Goal: Task Accomplishment & Management: Complete application form

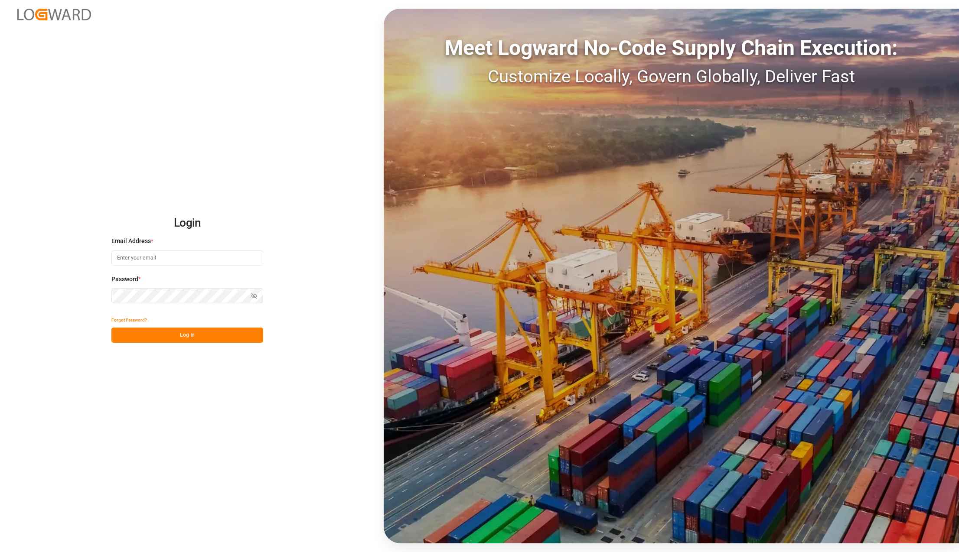
type input "[PERSON_NAME][EMAIL_ADDRESS][PERSON_NAME][DOMAIN_NAME]"
click at [170, 337] on button "Log In" at bounding box center [187, 335] width 152 height 15
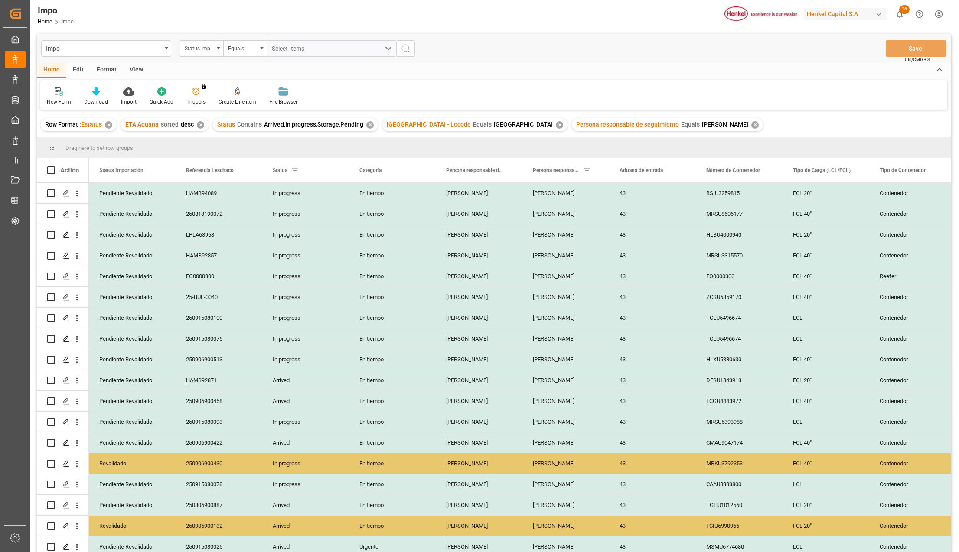
click at [133, 71] on div "View" at bounding box center [136, 70] width 26 height 15
click at [108, 95] on div at bounding box center [98, 91] width 43 height 9
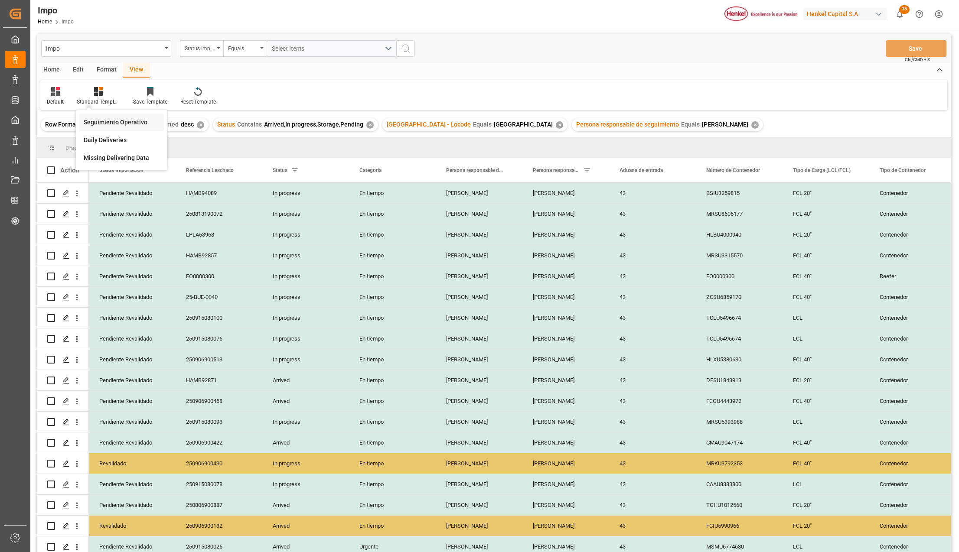
click at [111, 121] on div "Seguimiento Operativo" at bounding box center [122, 122] width 76 height 9
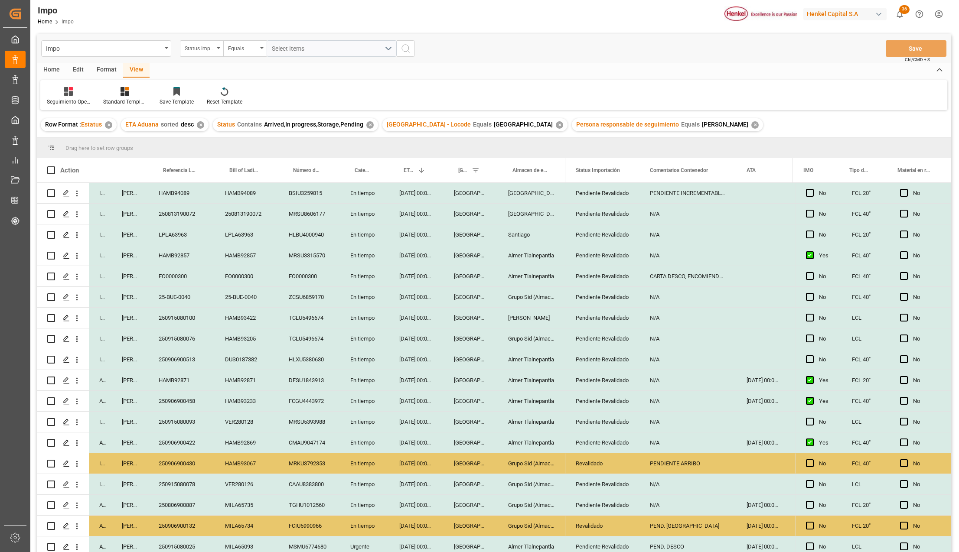
scroll to position [200, 0]
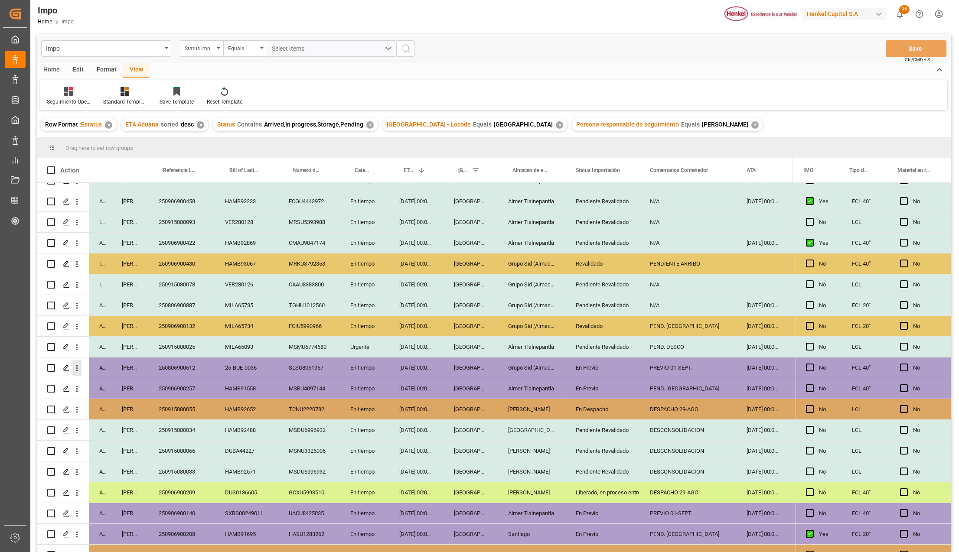
click at [80, 368] on icon "open menu" at bounding box center [76, 368] width 9 height 9
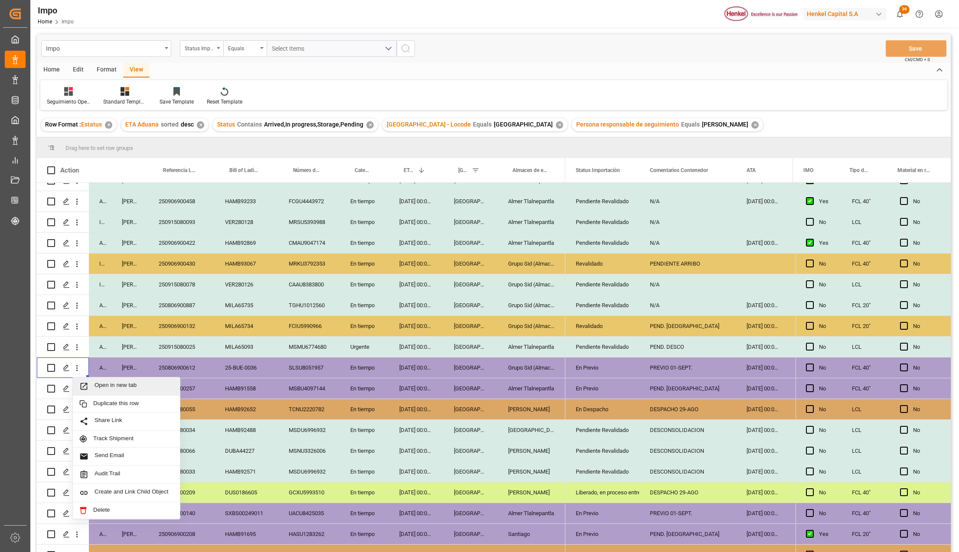
click at [102, 389] on span "Open in new tab" at bounding box center [134, 386] width 79 height 9
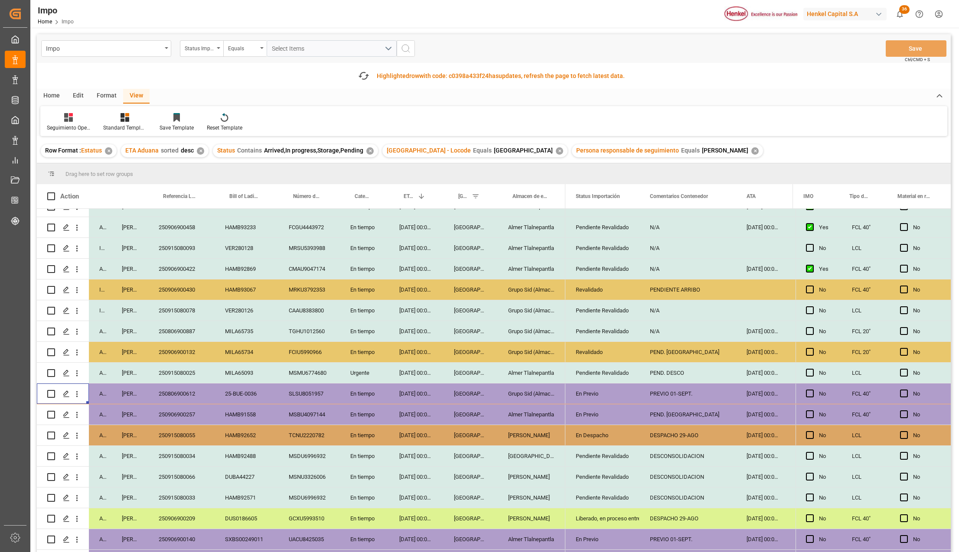
click at [578, 392] on div "En Previo" at bounding box center [602, 394] width 53 height 20
click at [626, 399] on icon "open menu" at bounding box center [623, 399] width 10 height 10
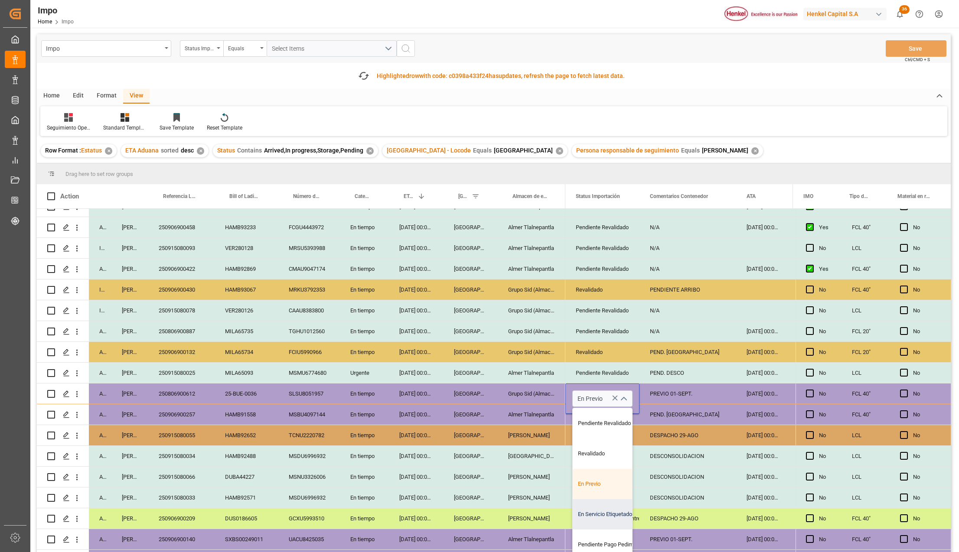
scroll to position [58, 0]
click at [611, 492] on div "Pendiente Pago Pedimento" at bounding box center [614, 487] width 82 height 30
type input "Pendiente Pago Pedimento"
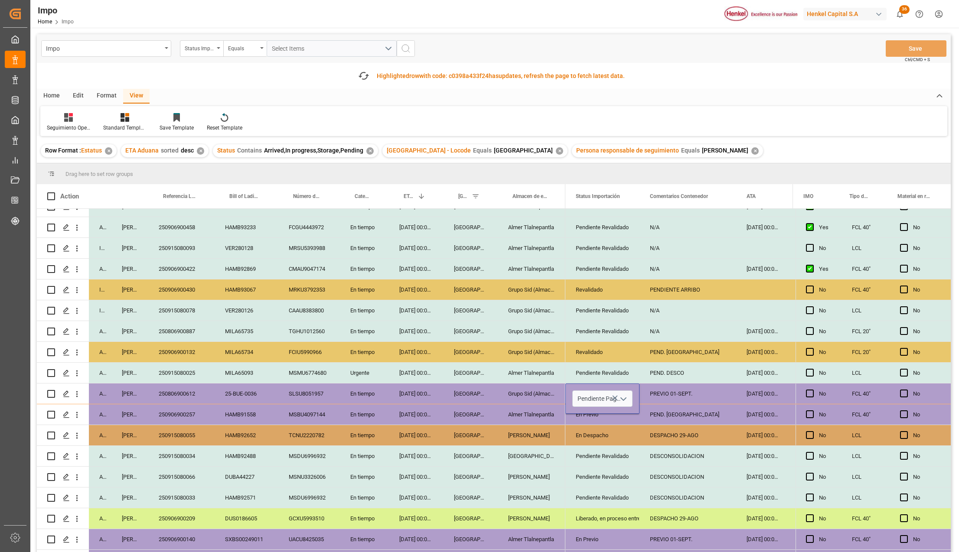
click at [611, 492] on div "Pendiente Revalidado" at bounding box center [602, 498] width 53 height 20
click at [911, 51] on button "Save" at bounding box center [916, 48] width 61 height 16
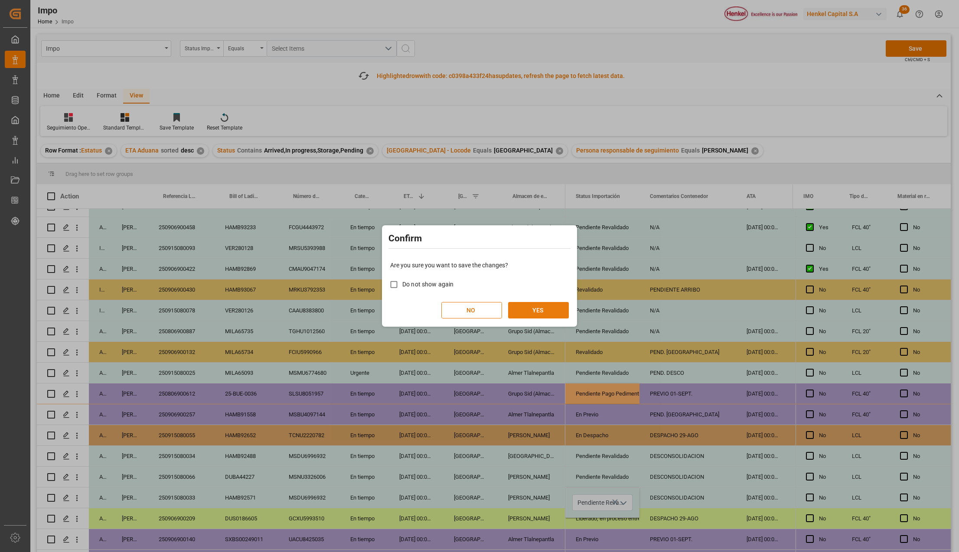
click at [537, 311] on button "YES" at bounding box center [538, 310] width 61 height 16
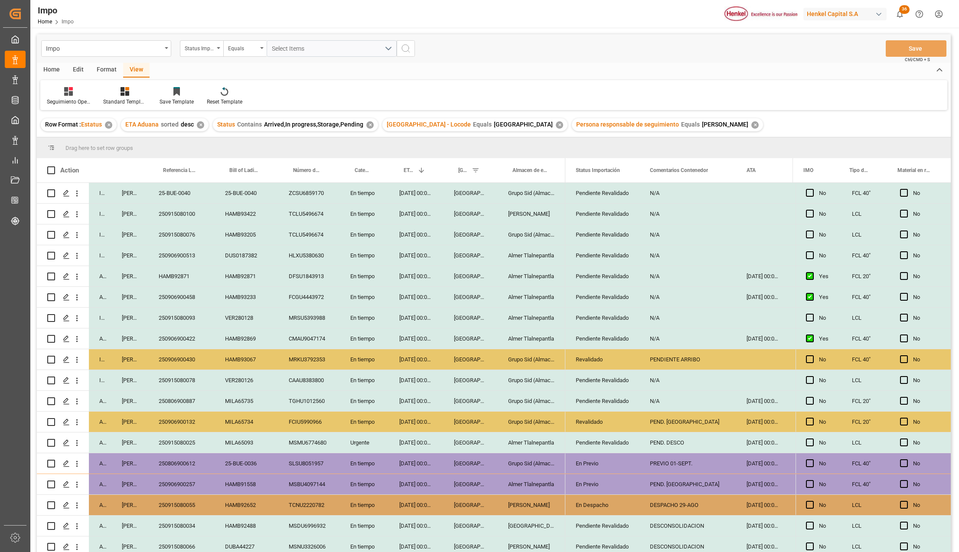
scroll to position [84, 0]
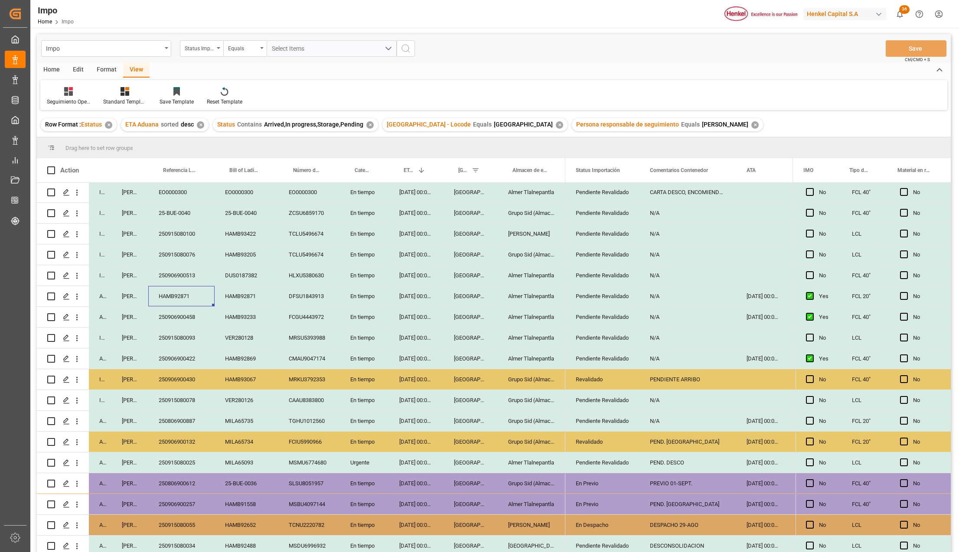
click at [177, 300] on div "HAMB92871" at bounding box center [181, 296] width 66 height 20
click at [177, 300] on input "HAMB92871" at bounding box center [181, 301] width 52 height 16
type input "250906900575"
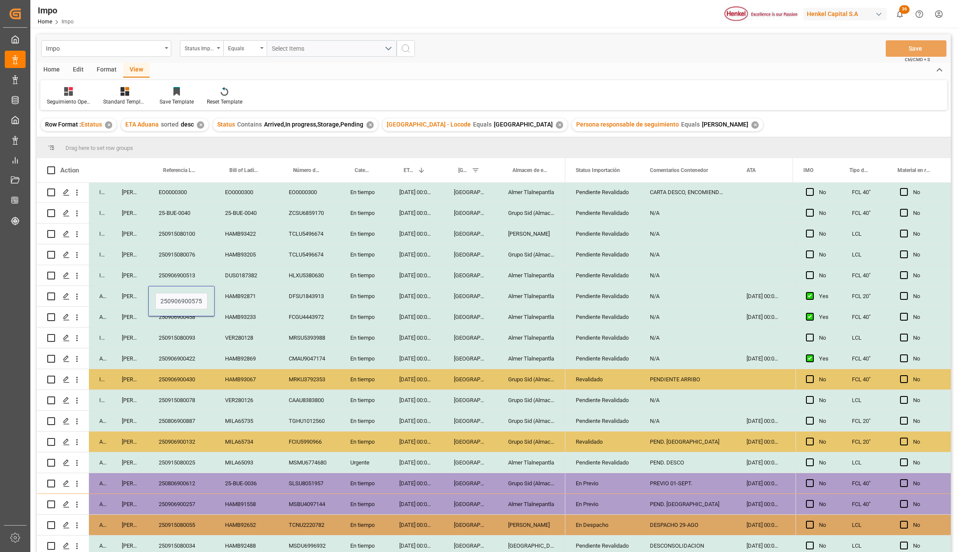
click at [253, 313] on div "HAMB93233" at bounding box center [247, 317] width 64 height 20
click at [335, 292] on div "DFSU1843913" at bounding box center [309, 296] width 62 height 20
click at [917, 49] on button "Save" at bounding box center [916, 48] width 61 height 16
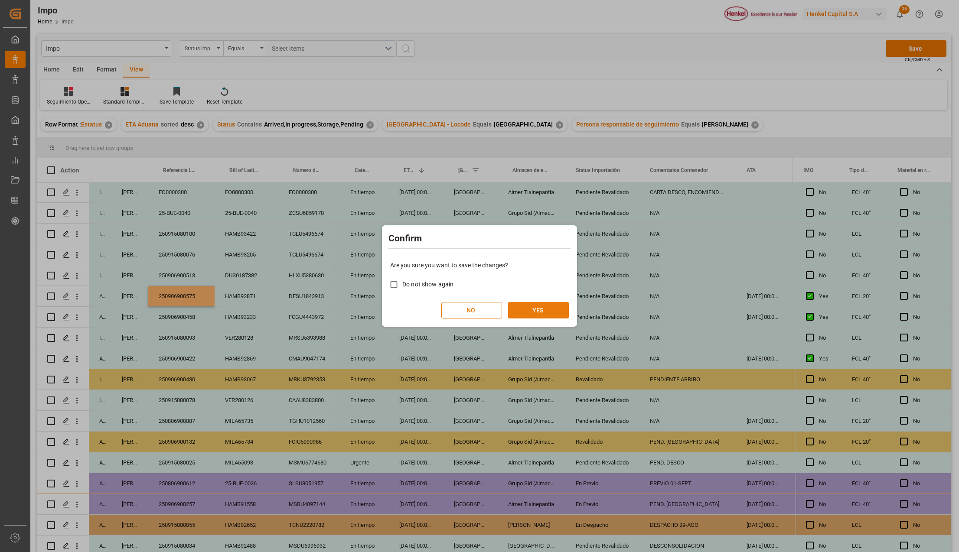
click at [539, 310] on button "YES" at bounding box center [538, 310] width 61 height 16
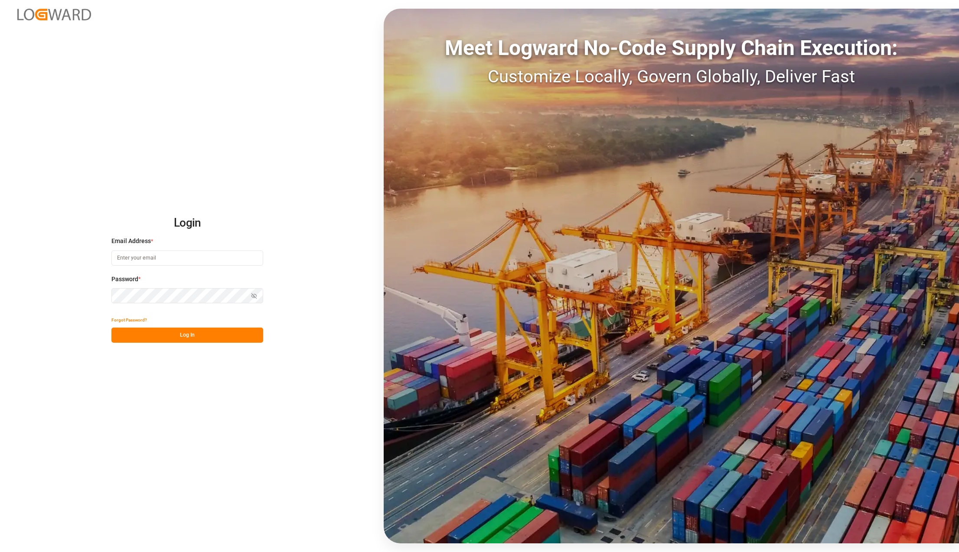
type input "[PERSON_NAME][EMAIL_ADDRESS][PERSON_NAME][DOMAIN_NAME]"
click at [151, 339] on button "Log In" at bounding box center [187, 335] width 152 height 15
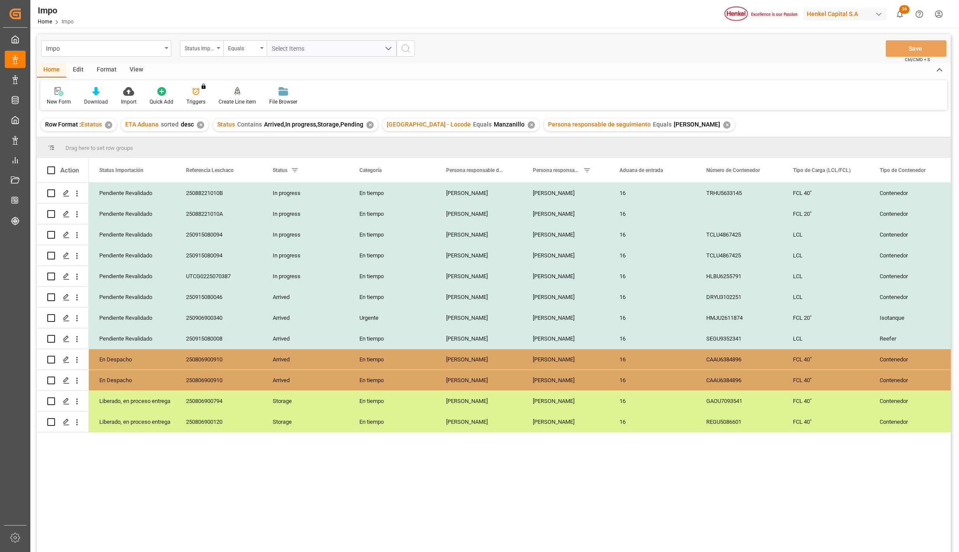
click at [135, 70] on div "View" at bounding box center [136, 70] width 26 height 15
click at [105, 95] on div at bounding box center [98, 91] width 43 height 9
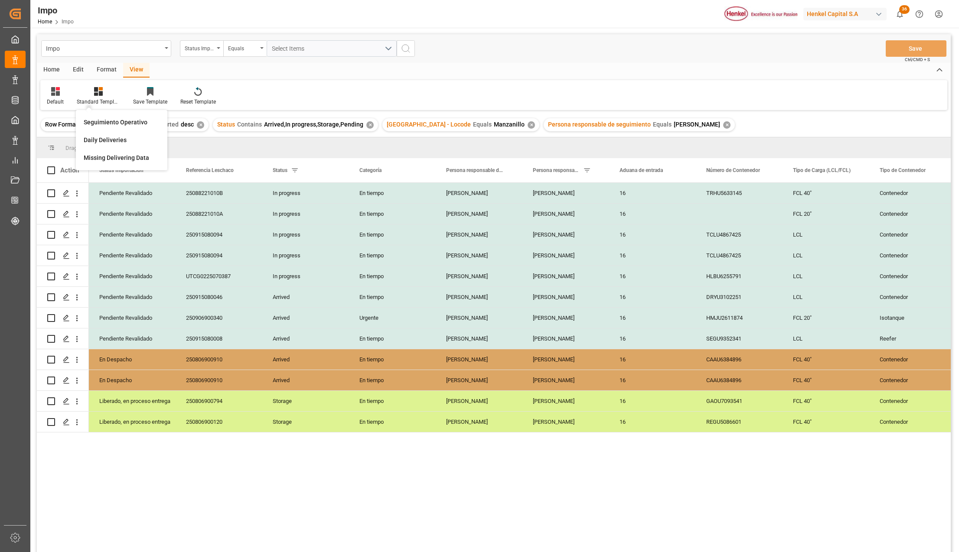
click at [120, 123] on div "Seguimiento Operativo" at bounding box center [122, 122] width 76 height 9
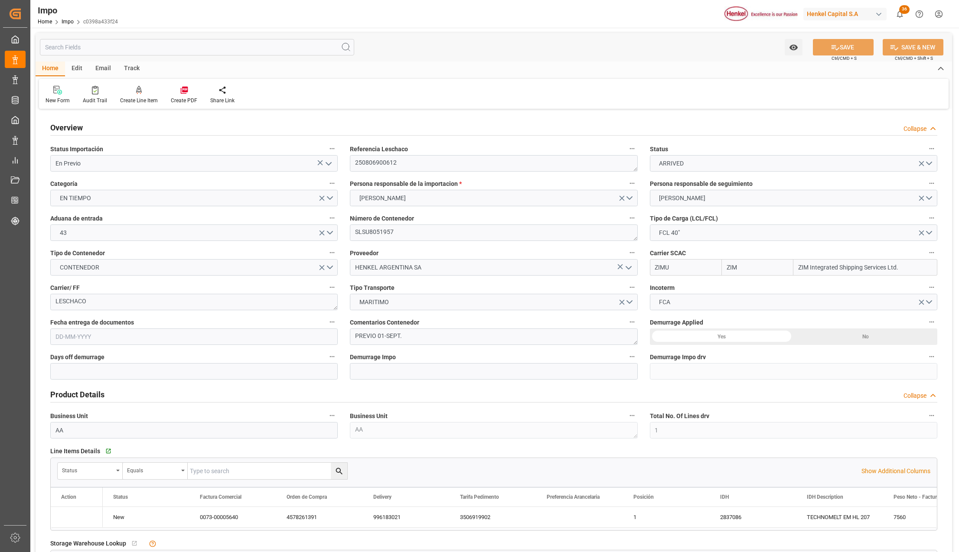
type input "ZIM"
type input "ZIM Integrated Shipping Services Ltd."
type input "1"
type input "28.8"
type input "15"
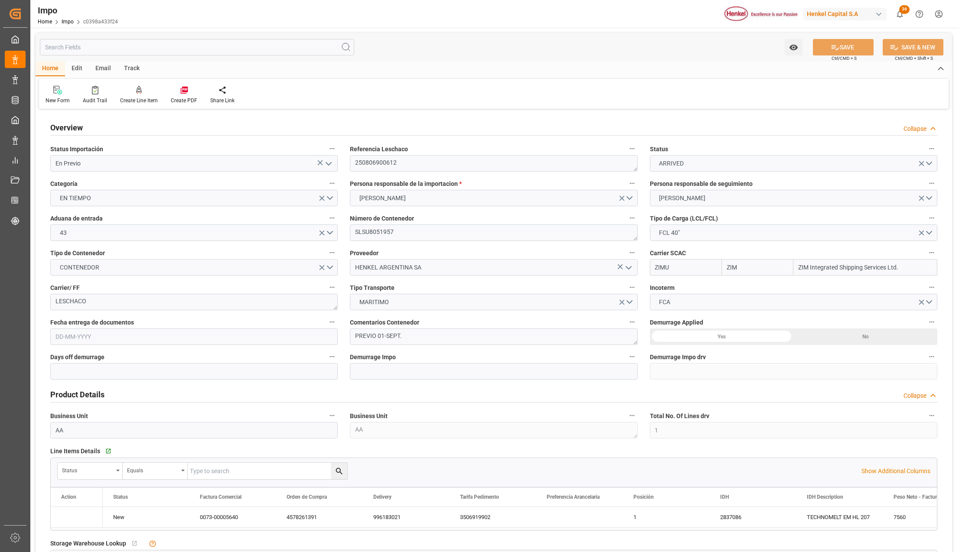
type input "21-07-2025"
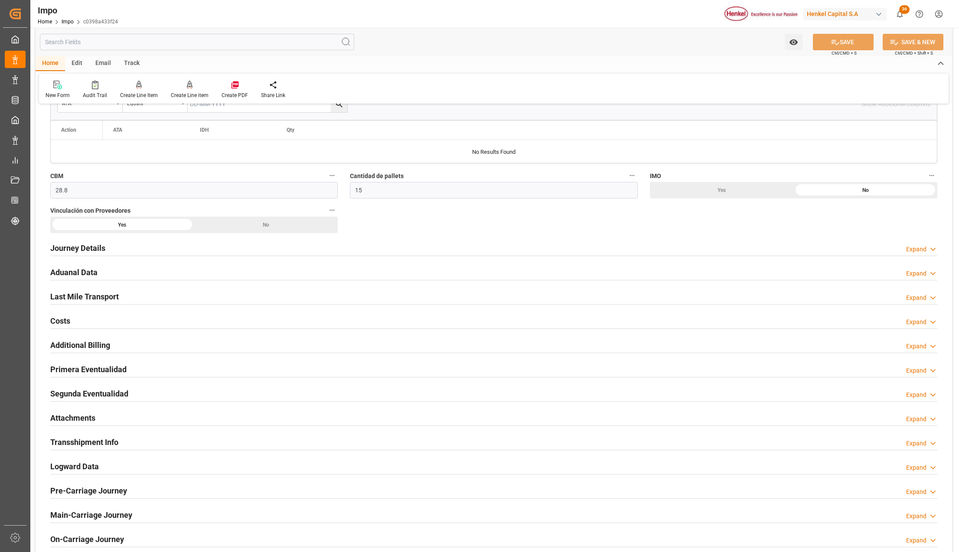
scroll to position [462, 0]
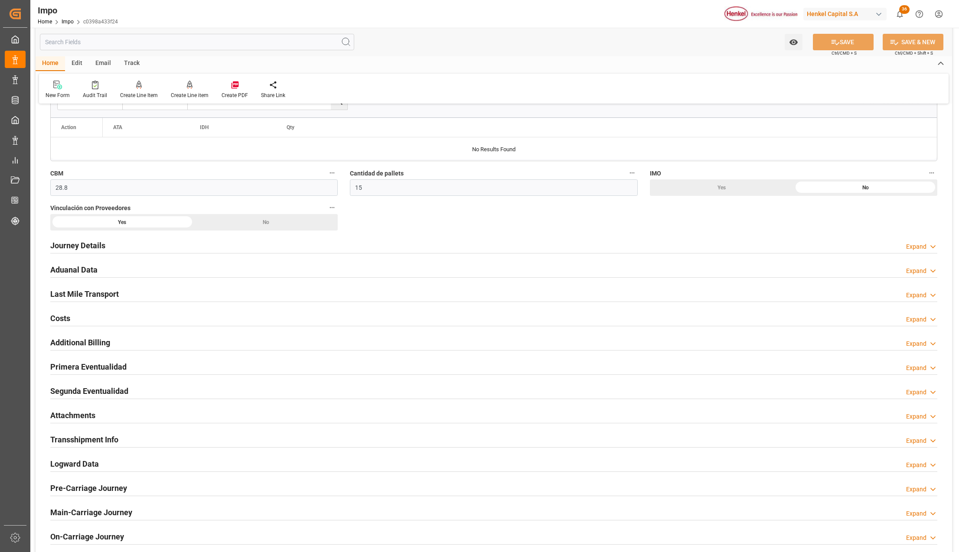
click at [80, 371] on h2 "Primera Eventualidad" at bounding box center [88, 367] width 76 height 12
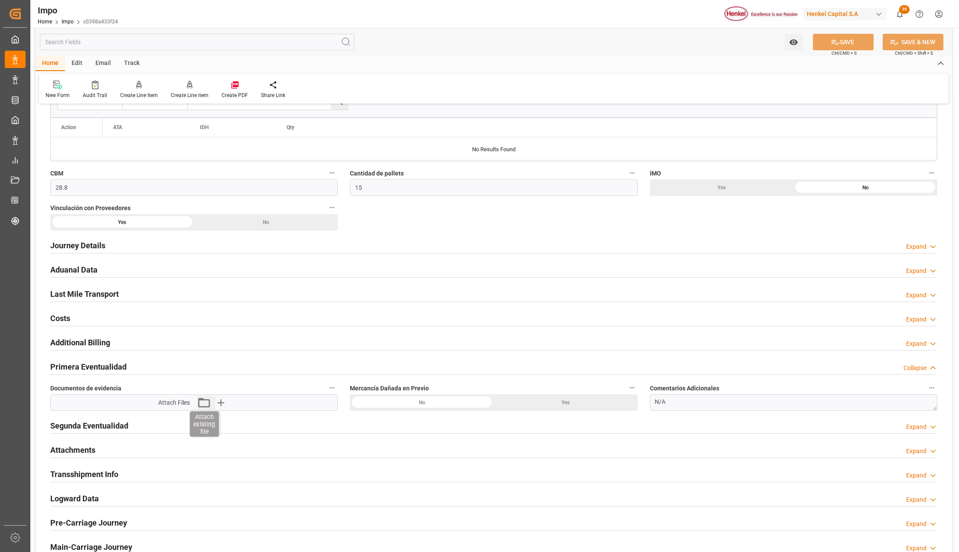
click at [208, 405] on icon "button" at bounding box center [204, 403] width 14 height 14
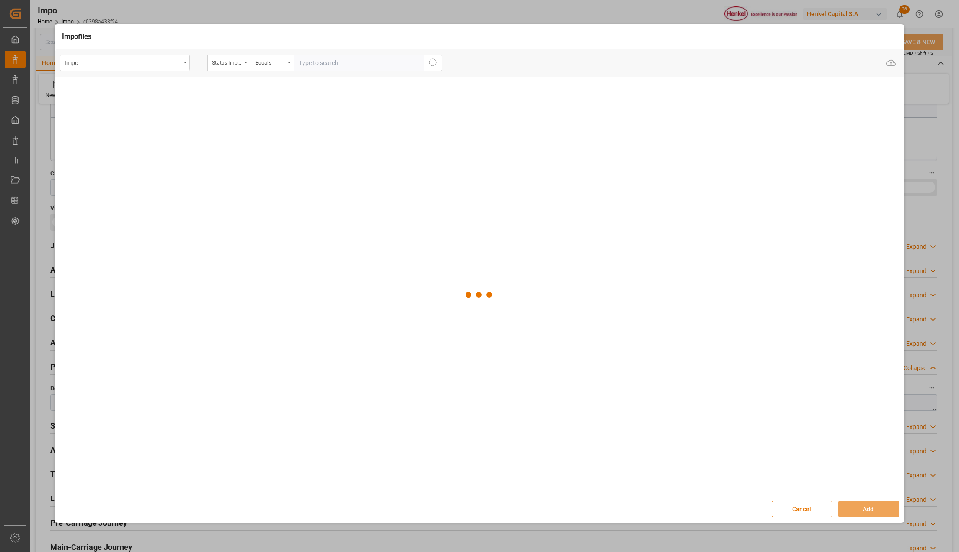
drag, startPoint x: 795, startPoint y: 505, endPoint x: 503, endPoint y: 417, distance: 304.8
click at [795, 506] on button "Cancel" at bounding box center [802, 509] width 61 height 16
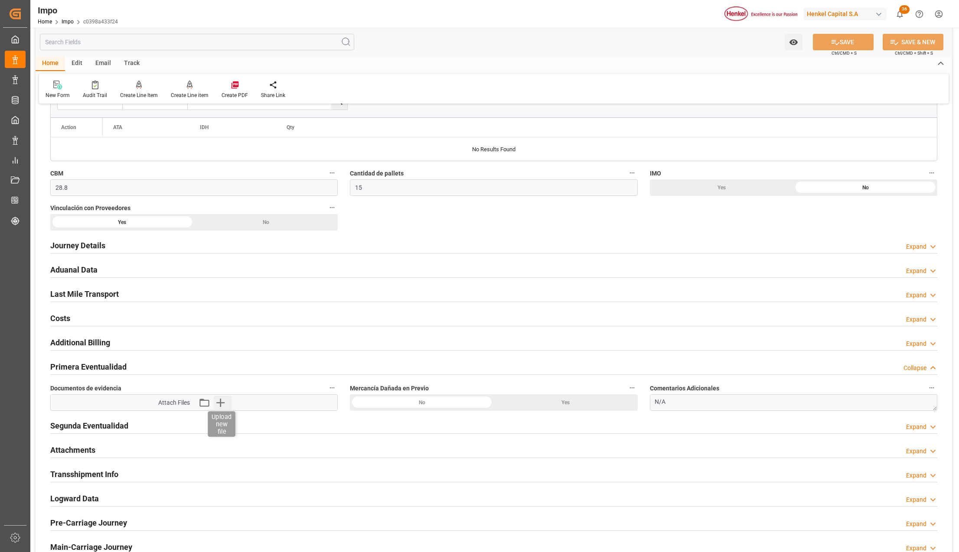
click at [225, 403] on icon "button" at bounding box center [220, 403] width 14 height 14
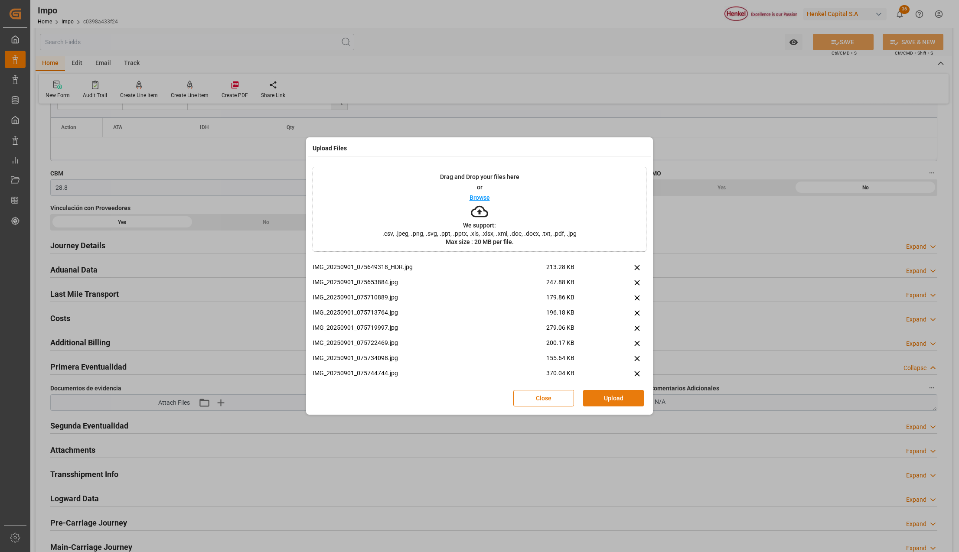
click at [599, 401] on button "Upload" at bounding box center [613, 398] width 61 height 16
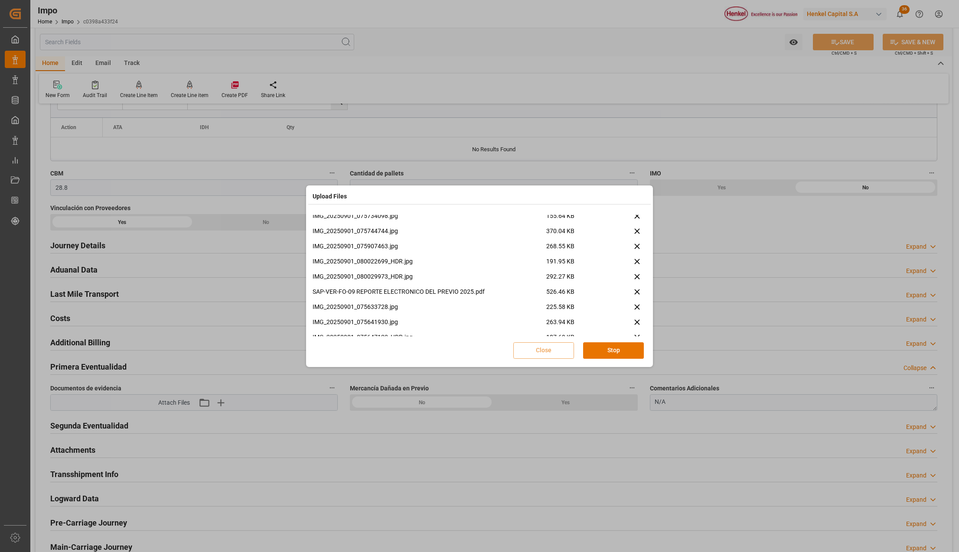
scroll to position [112, 0]
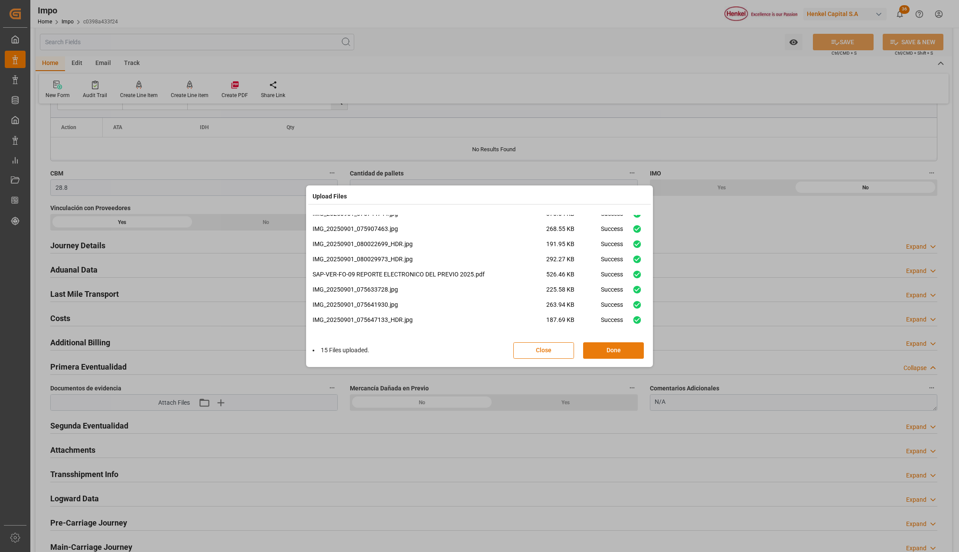
click at [621, 347] on button "Done" at bounding box center [613, 351] width 61 height 16
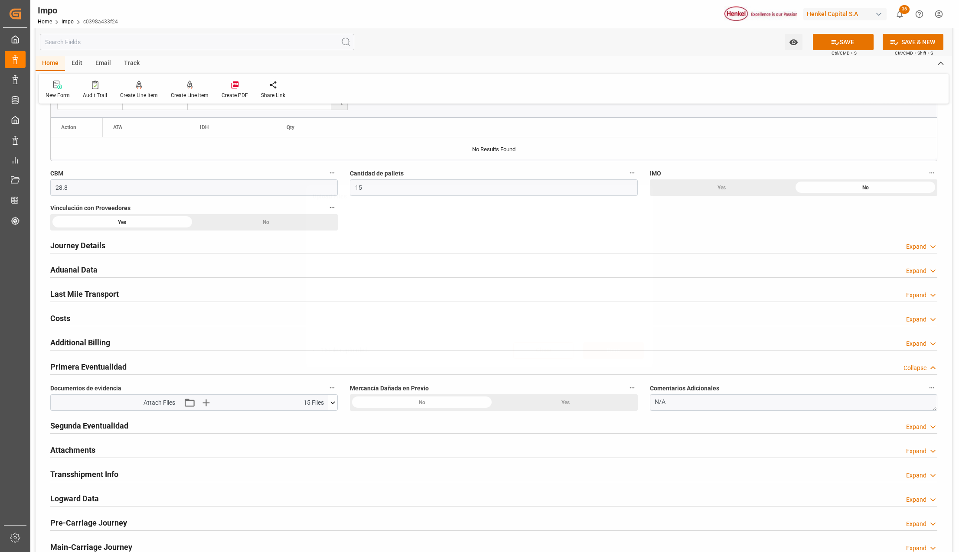
scroll to position [0, 0]
click at [834, 42] on icon at bounding box center [836, 42] width 8 height 5
